Goal: Task Accomplishment & Management: Use online tool/utility

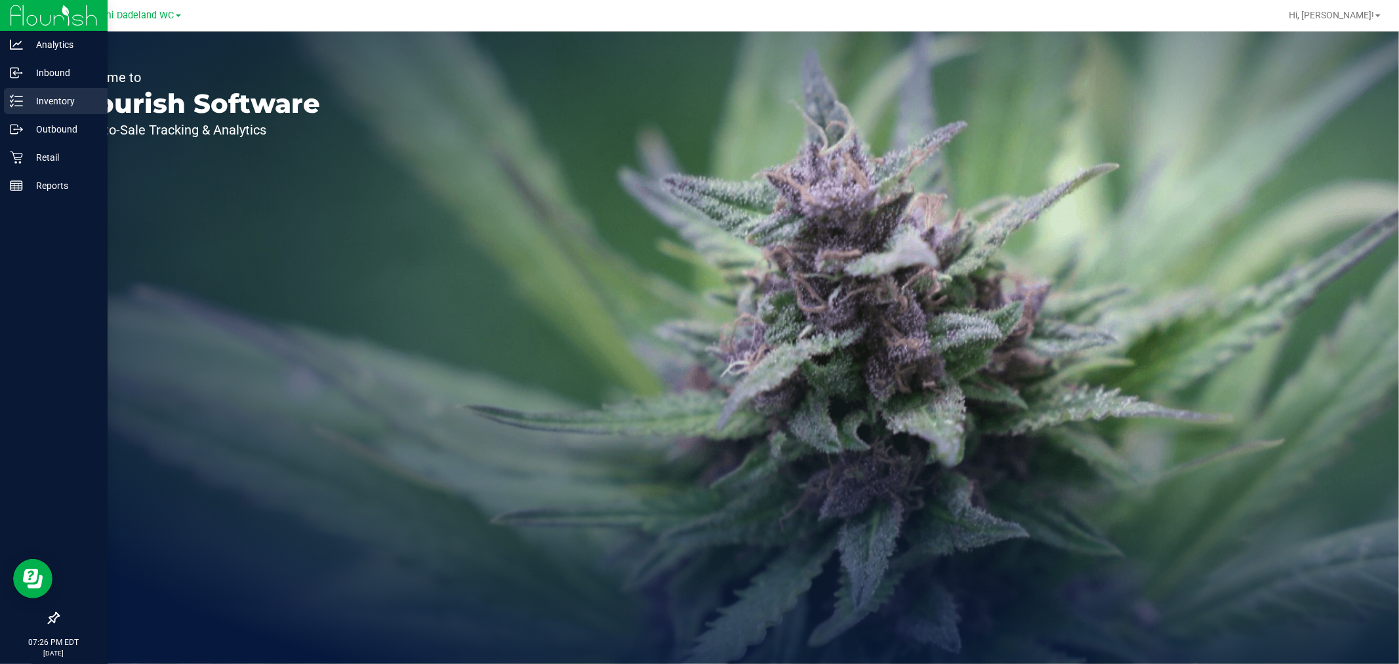
click at [25, 101] on p "Inventory" at bounding box center [62, 101] width 79 height 16
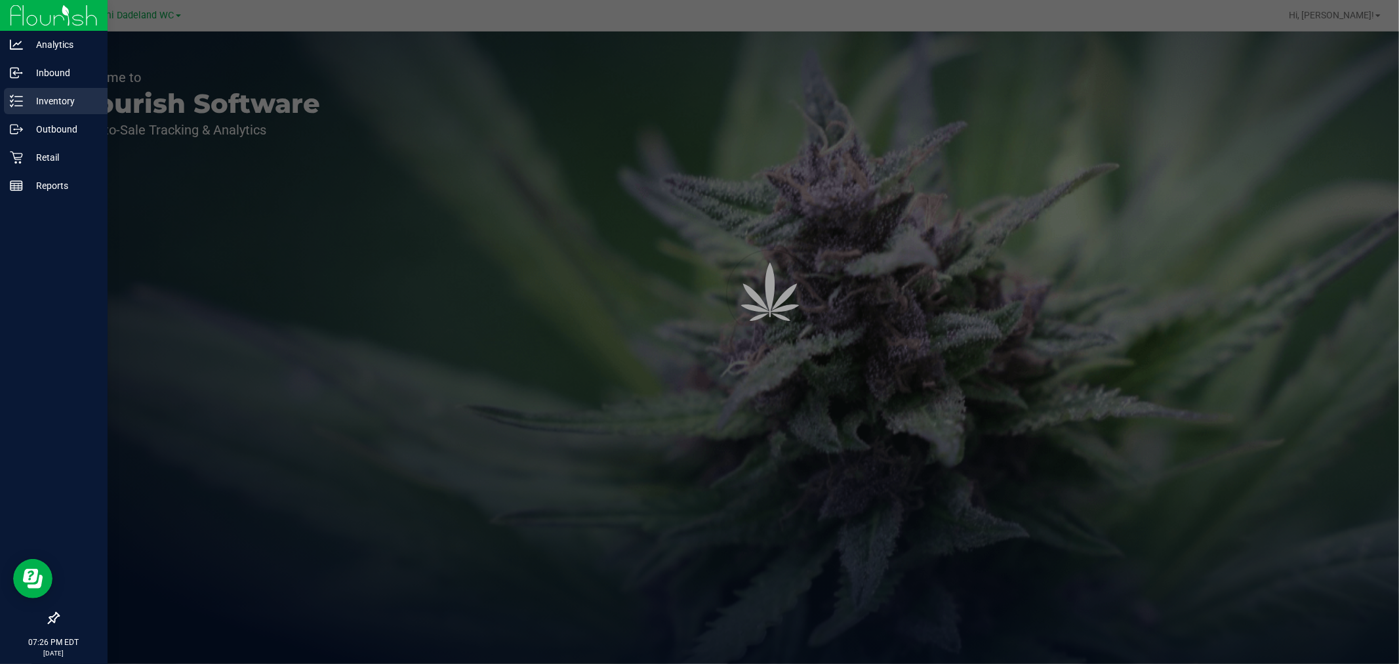
click at [25, 101] on p "Inventory" at bounding box center [62, 101] width 79 height 16
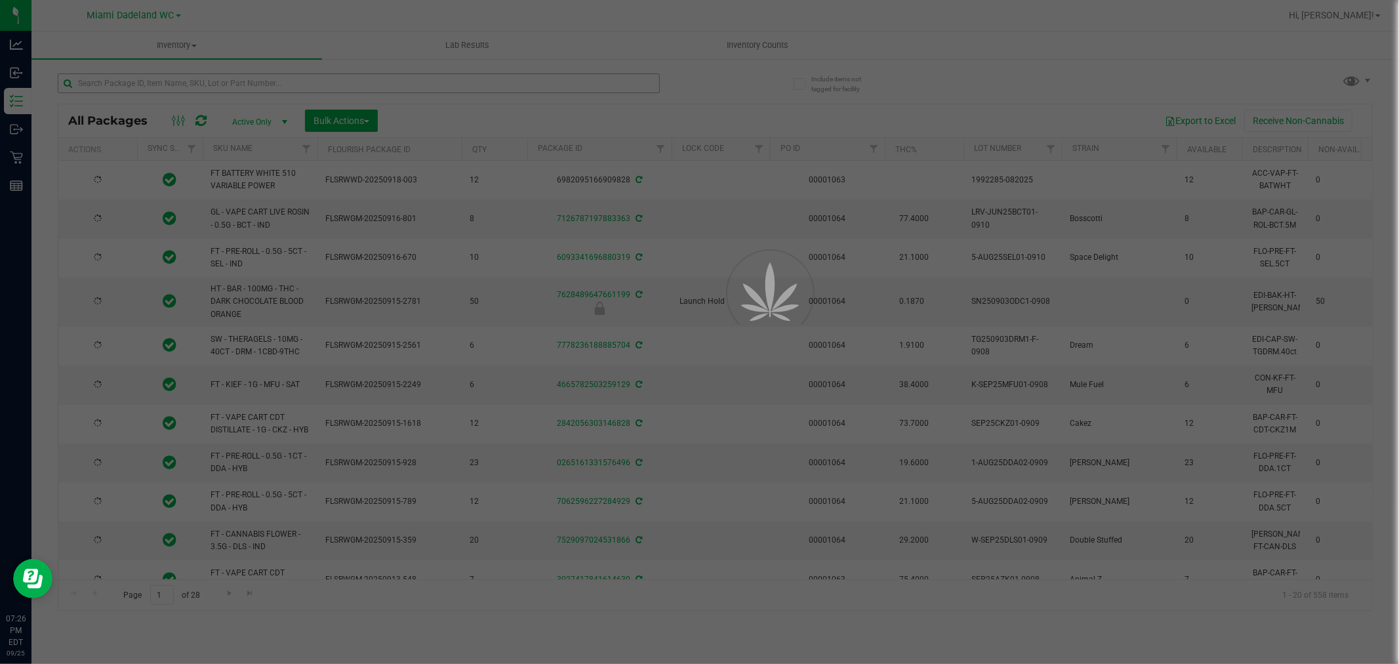
click at [150, 81] on div at bounding box center [699, 332] width 1399 height 664
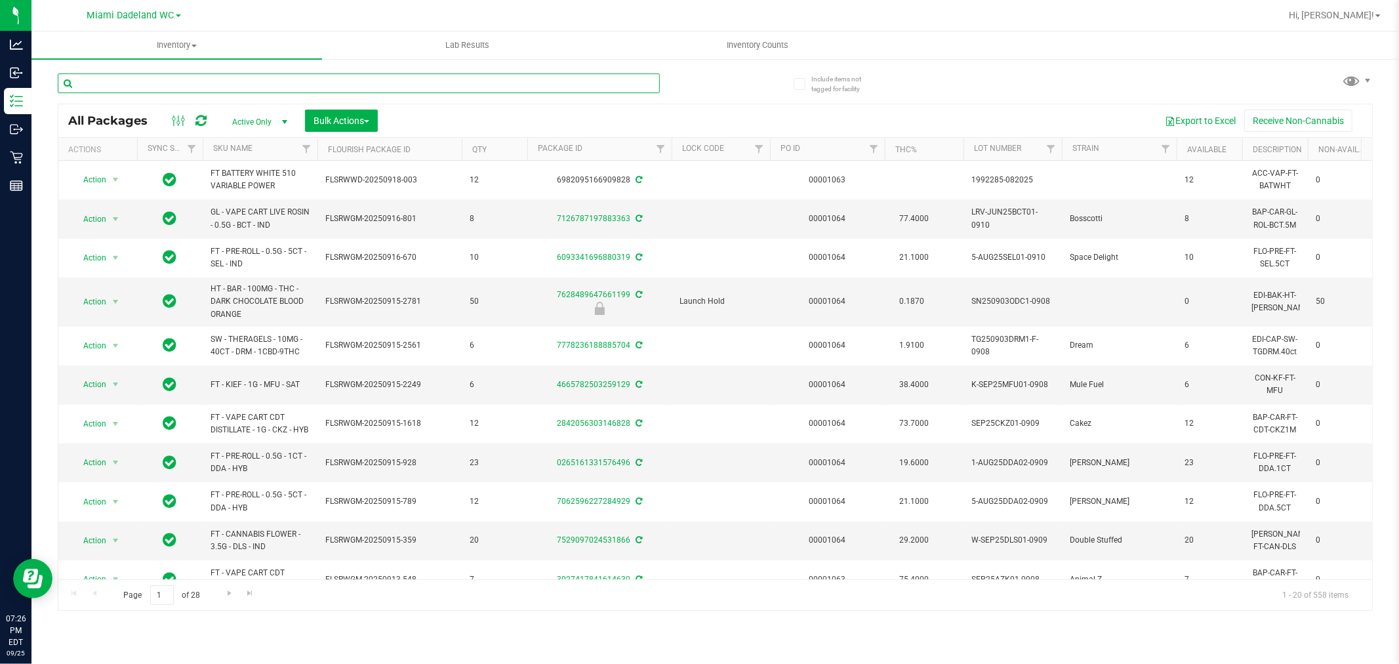
click at [150, 81] on input "text" at bounding box center [359, 83] width 602 height 20
type input "2877079336667604"
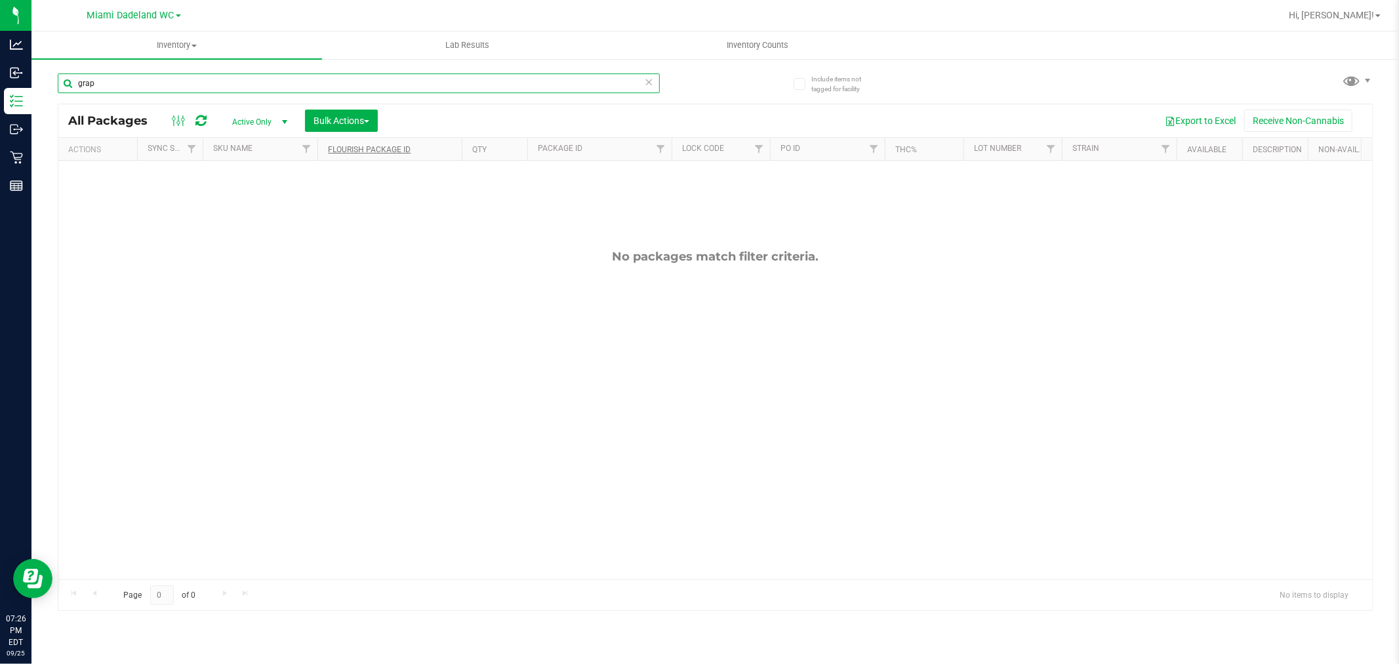
type input "grape"
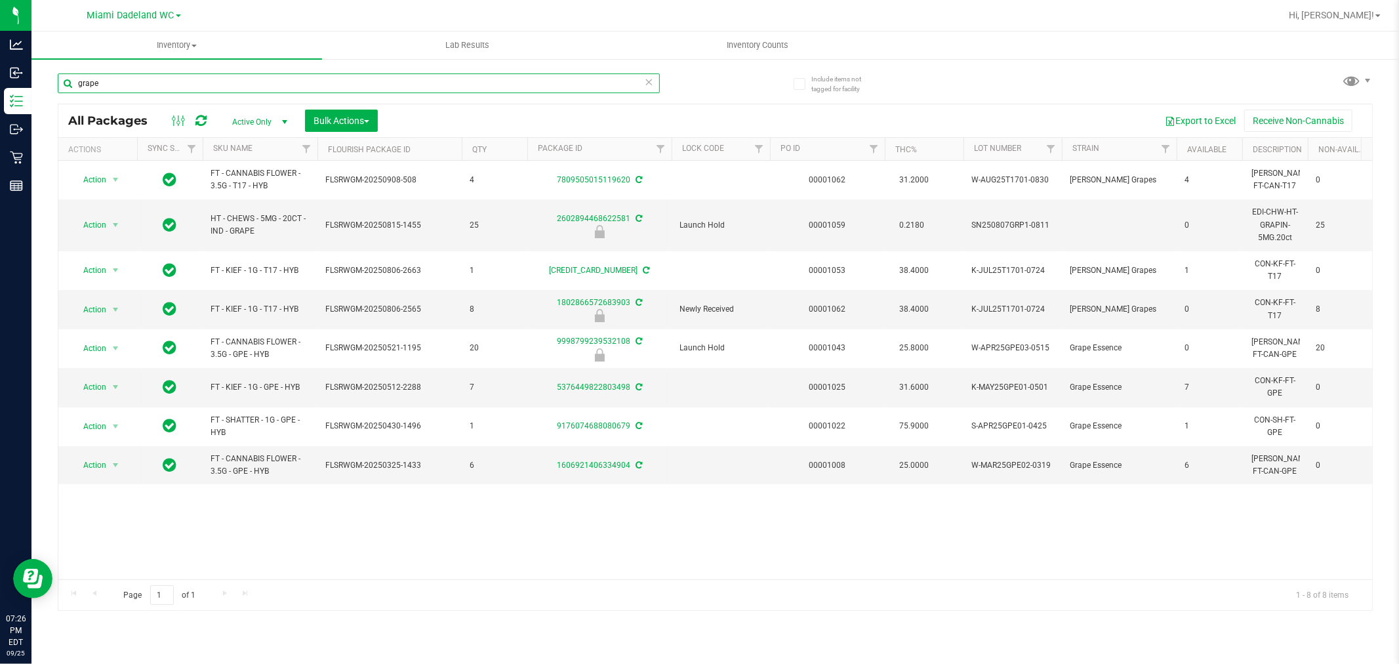
click at [261, 89] on input "grape" at bounding box center [359, 83] width 602 height 20
